Goal: Task Accomplishment & Management: Manage account settings

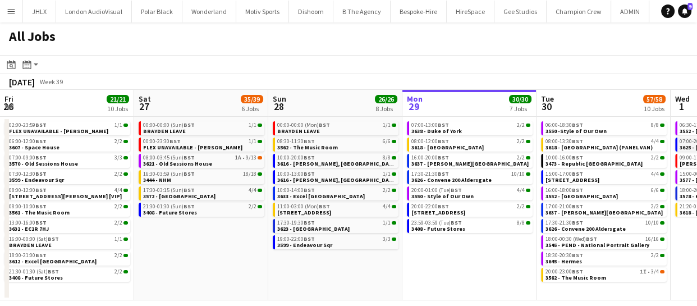
scroll to position [0, 333]
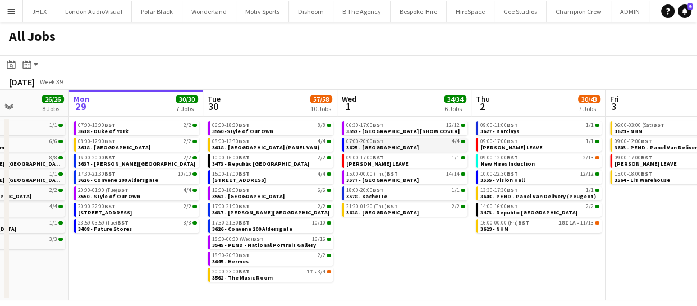
click at [384, 148] on link "07:00-20:00 BST 4/4 3625 - [GEOGRAPHIC_DATA]" at bounding box center [405, 143] width 119 height 13
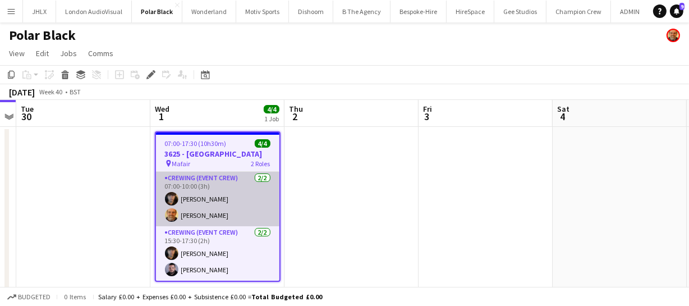
click at [229, 205] on app-card-role "Crewing (Event Crew) 2/2 07:00-10:00 (3h) Leonardo Baxendale Shane King" at bounding box center [217, 199] width 123 height 54
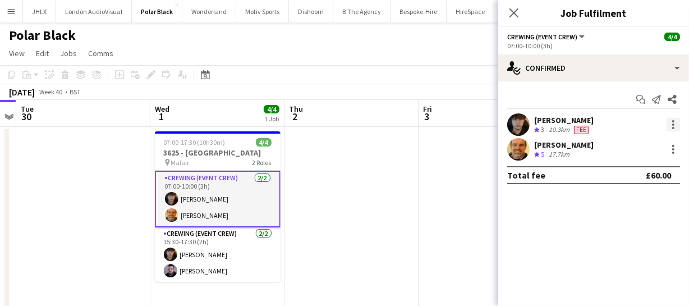
click at [676, 127] on div at bounding box center [673, 124] width 13 height 13
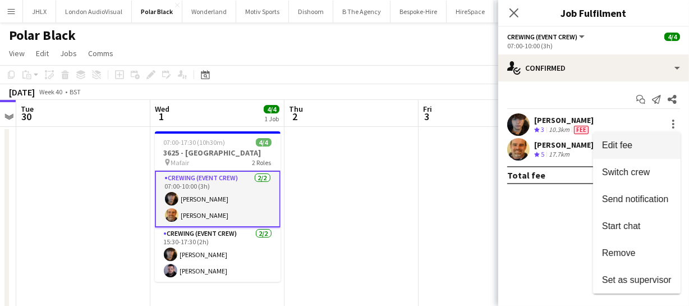
click at [644, 144] on span "Edit fee" at bounding box center [637, 145] width 70 height 10
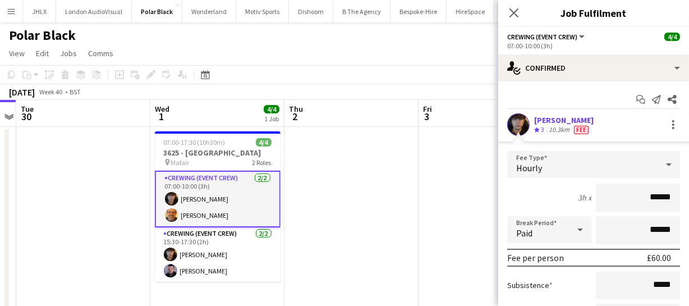
drag, startPoint x: 669, startPoint y: 198, endPoint x: 559, endPoint y: 190, distance: 110.9
click at [559, 190] on div "3h x ******" at bounding box center [593, 197] width 173 height 28
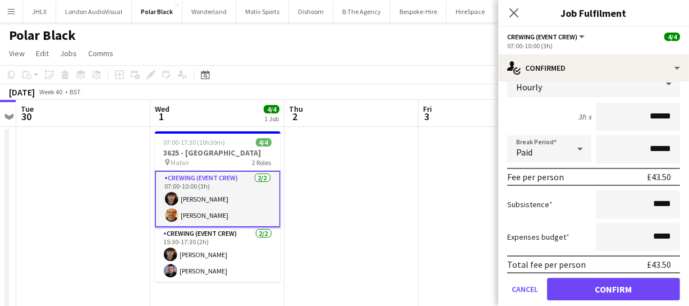
scroll to position [102, 0]
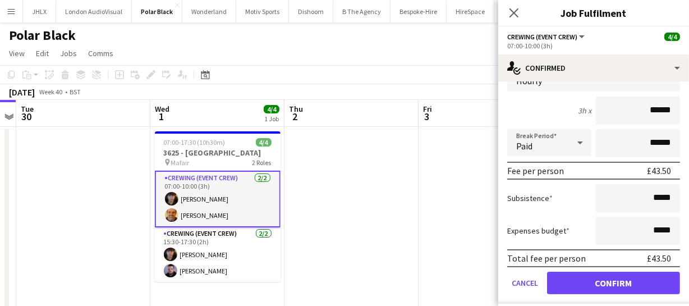
type input "******"
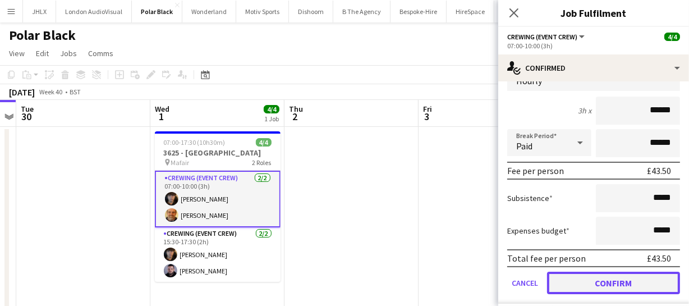
click at [619, 284] on button "Confirm" at bounding box center [613, 283] width 133 height 22
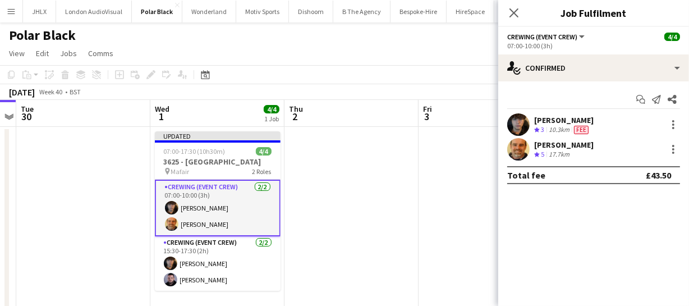
scroll to position [0, 0]
click at [510, 13] on icon "Close pop-in" at bounding box center [513, 12] width 11 height 11
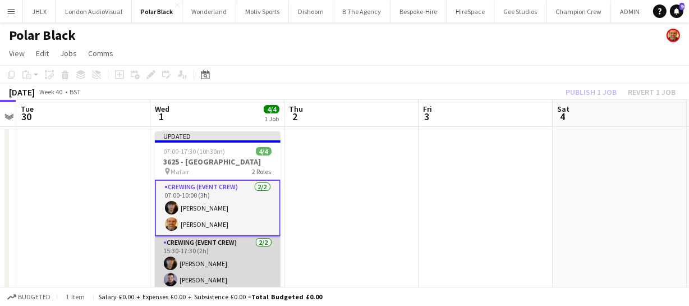
click at [209, 267] on app-card-role "Crewing (Event Crew) 2/2 15:30-17:30 (2h) Leonardo Baxendale Paul Fisk" at bounding box center [218, 263] width 126 height 54
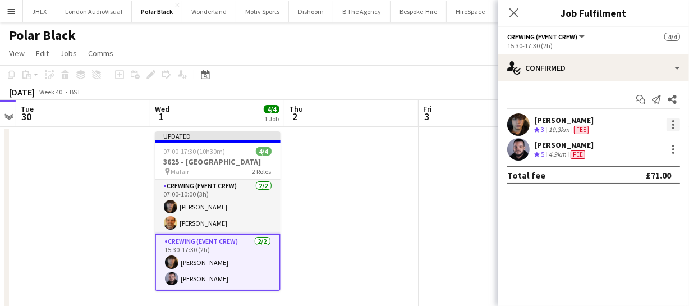
click at [674, 123] on div at bounding box center [673, 124] width 2 height 2
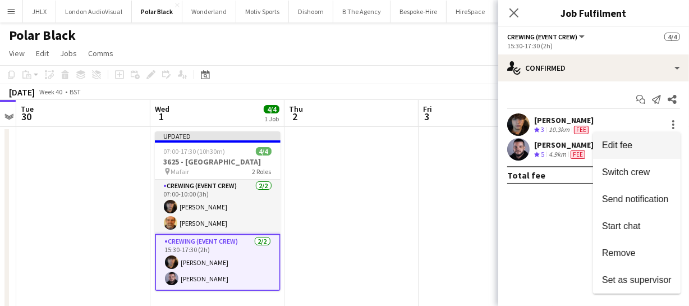
click at [628, 146] on span "Edit fee" at bounding box center [617, 145] width 30 height 10
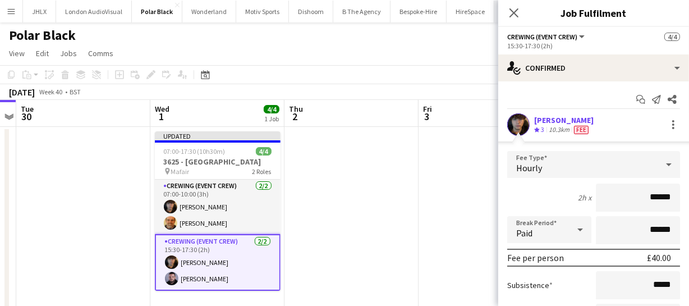
click at [512, 15] on icon at bounding box center [513, 12] width 9 height 9
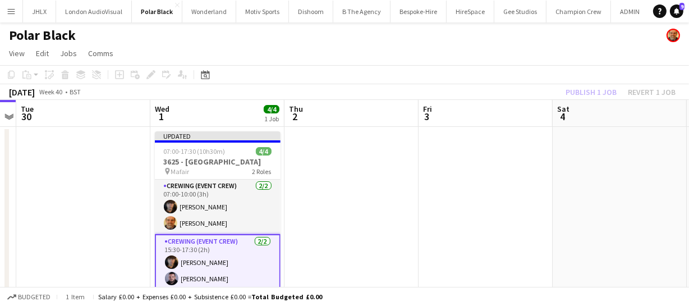
click at [212, 280] on app-card-role "Crewing (Event Crew) 2/2 15:30-17:30 (2h) Leonardo Baxendale Paul Fisk" at bounding box center [218, 262] width 126 height 57
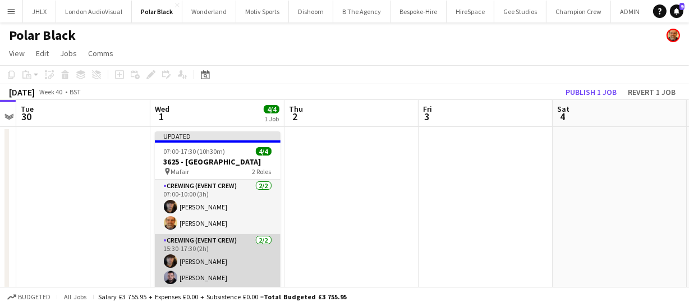
click at [203, 277] on app-card-role "Crewing (Event Crew) 2/2 15:30-17:30 (2h) Leonardo Baxendale Paul Fisk" at bounding box center [218, 261] width 126 height 54
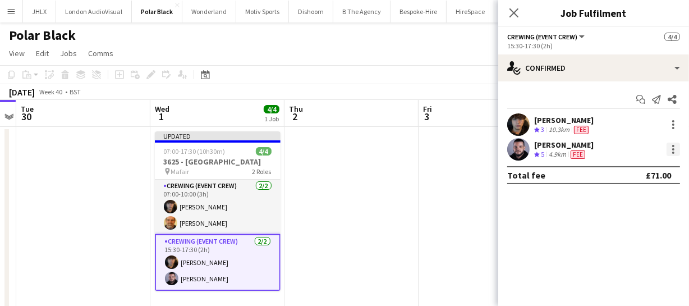
click at [669, 148] on div at bounding box center [673, 149] width 13 height 13
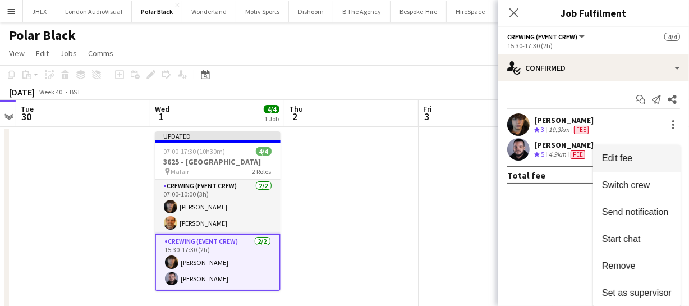
click at [633, 163] on button "Edit fee" at bounding box center [637, 158] width 88 height 27
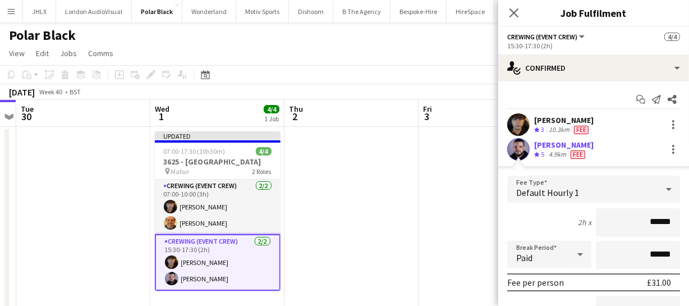
drag, startPoint x: 662, startPoint y: 219, endPoint x: 561, endPoint y: 222, distance: 100.5
click at [562, 223] on div "2h x ******" at bounding box center [593, 222] width 173 height 28
type input "******"
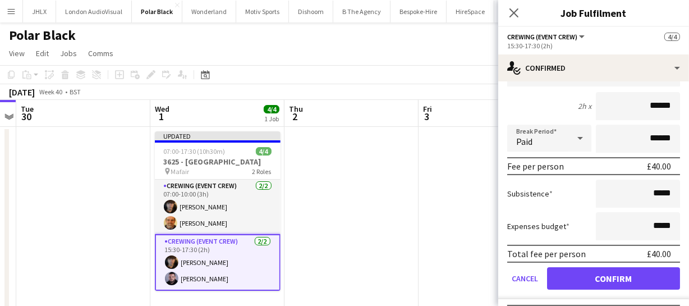
scroll to position [141, 0]
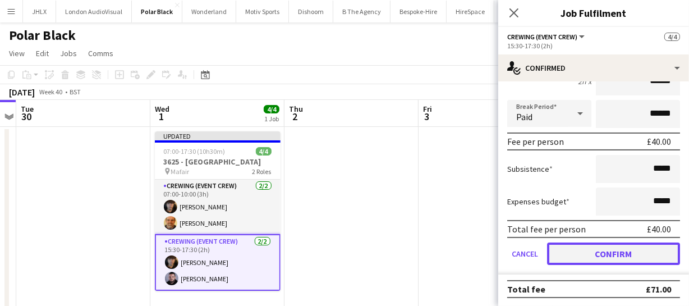
click at [634, 256] on button "Confirm" at bounding box center [613, 253] width 133 height 22
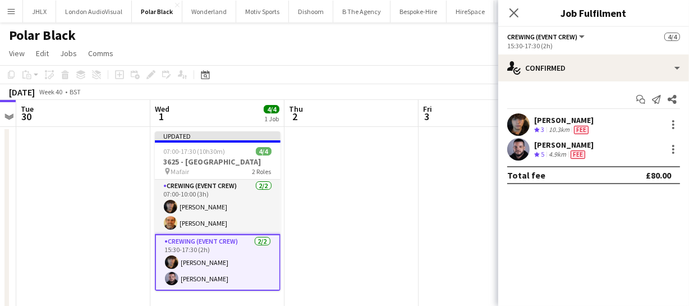
scroll to position [0, 0]
click at [514, 10] on icon "Close pop-in" at bounding box center [513, 12] width 11 height 11
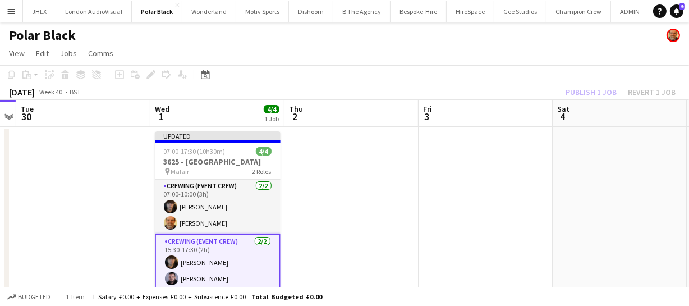
click at [591, 95] on div "Publish 1 job Revert 1 job" at bounding box center [620, 92] width 137 height 15
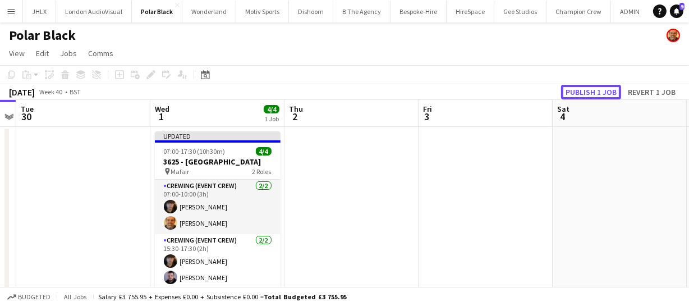
click at [591, 95] on button "Publish 1 job" at bounding box center [591, 92] width 60 height 15
